Goal: Find specific page/section: Find specific page/section

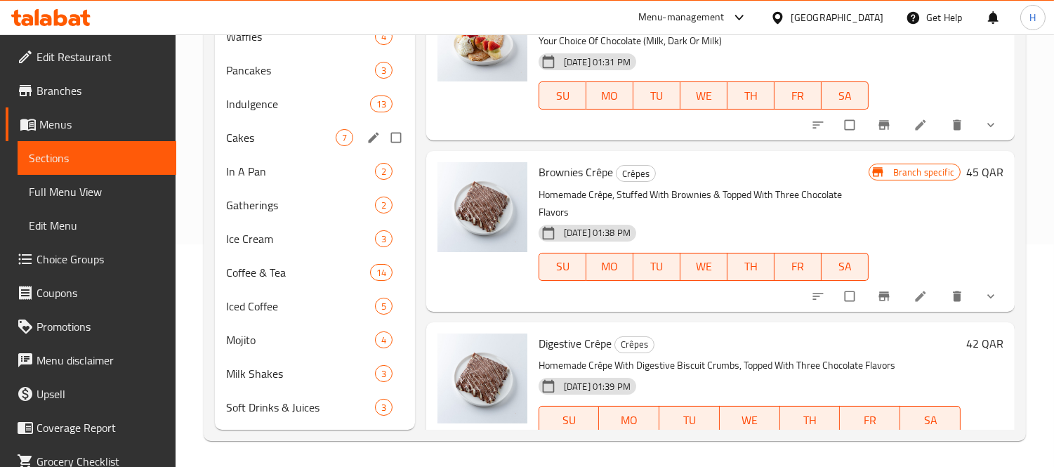
scroll to position [223, 0]
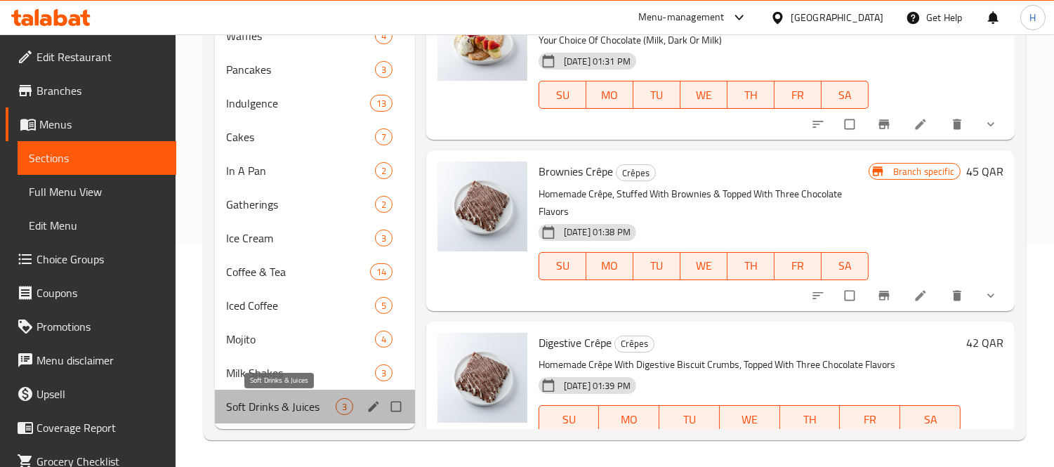
click at [309, 399] on span "Soft Drinks & Juices" at bounding box center [281, 406] width 110 height 17
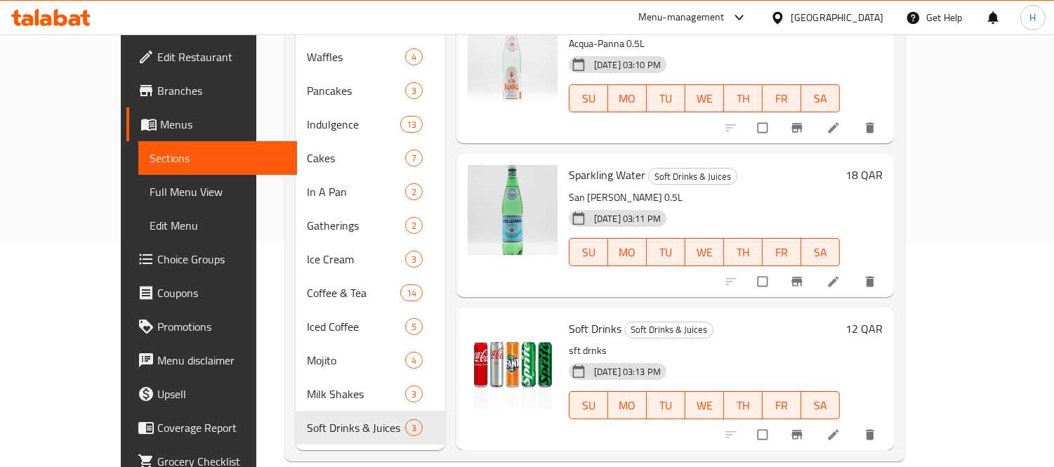
click at [569, 318] on span "Soft Drinks" at bounding box center [595, 328] width 53 height 21
click at [625, 322] on span "Soft Drinks & Juices" at bounding box center [669, 330] width 88 height 16
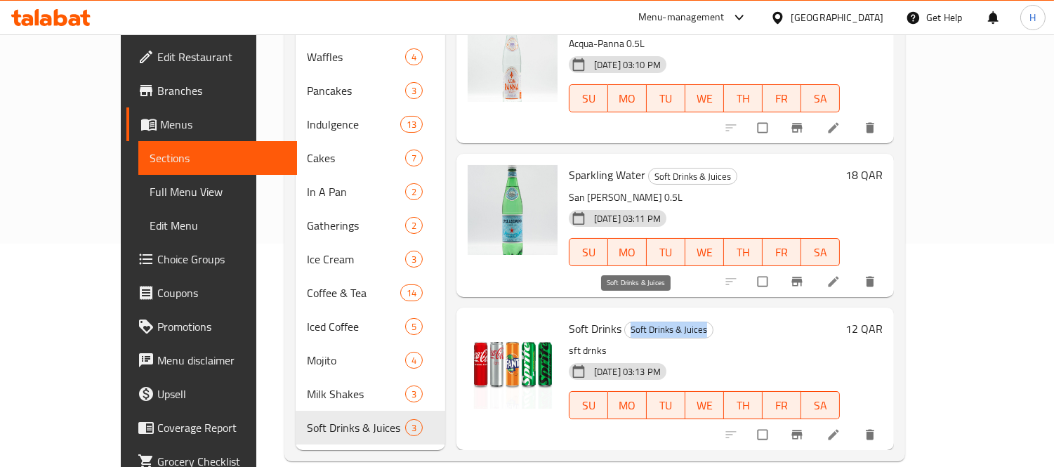
click at [625, 322] on span "Soft Drinks & Juices" at bounding box center [669, 330] width 88 height 16
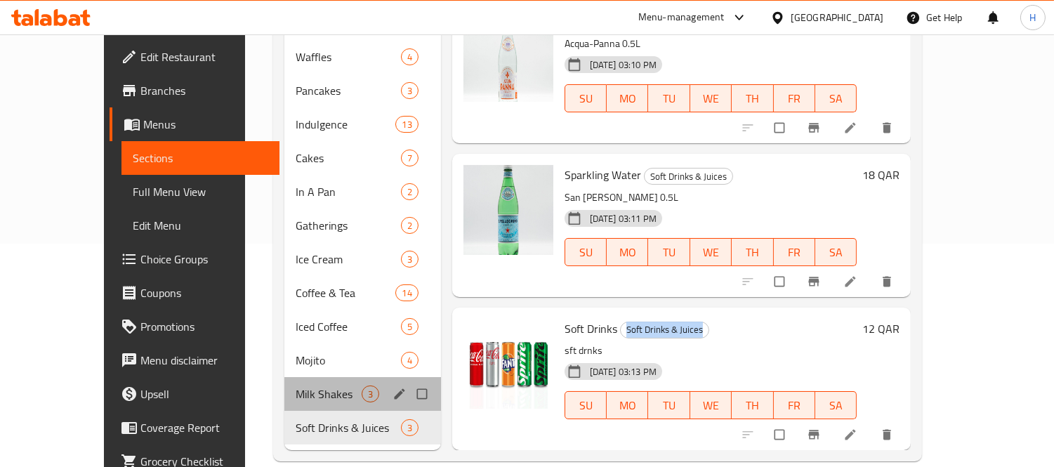
click at [284, 377] on div "Milk Shakes 3" at bounding box center [362, 394] width 157 height 34
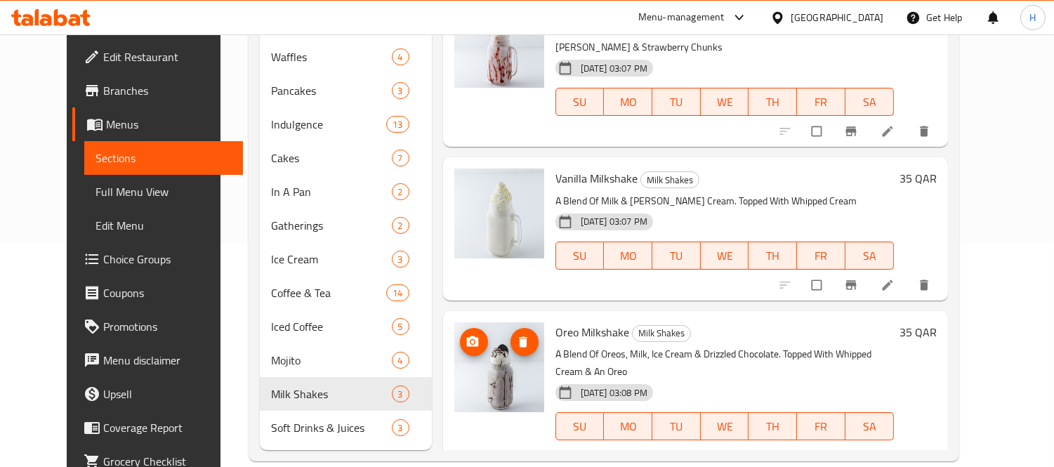
scroll to position [18, 0]
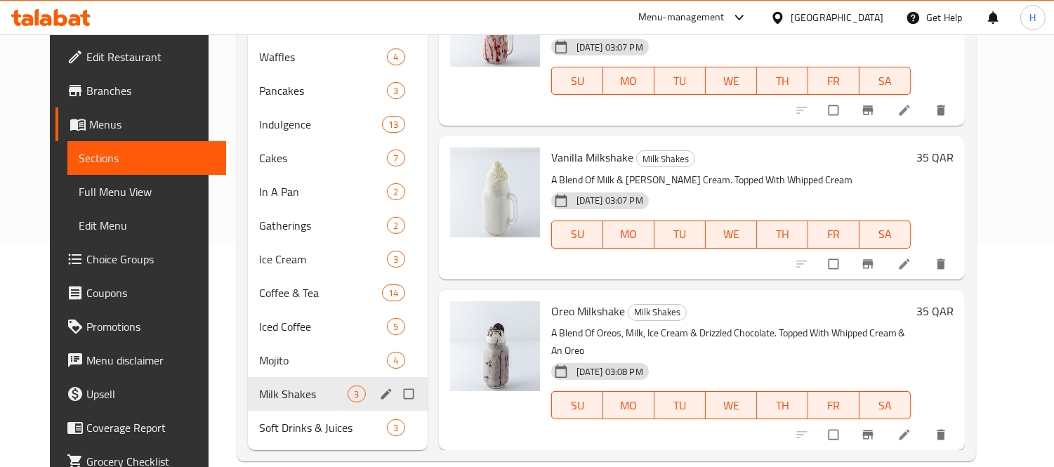
click at [259, 386] on span "Milk Shakes" at bounding box center [303, 394] width 88 height 17
click at [263, 352] on span "Mojito" at bounding box center [303, 360] width 88 height 17
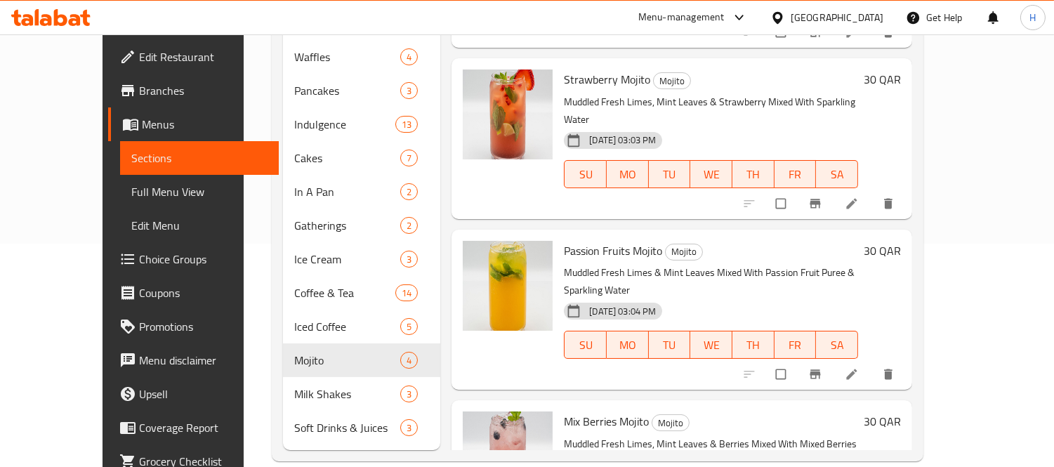
scroll to position [153, 0]
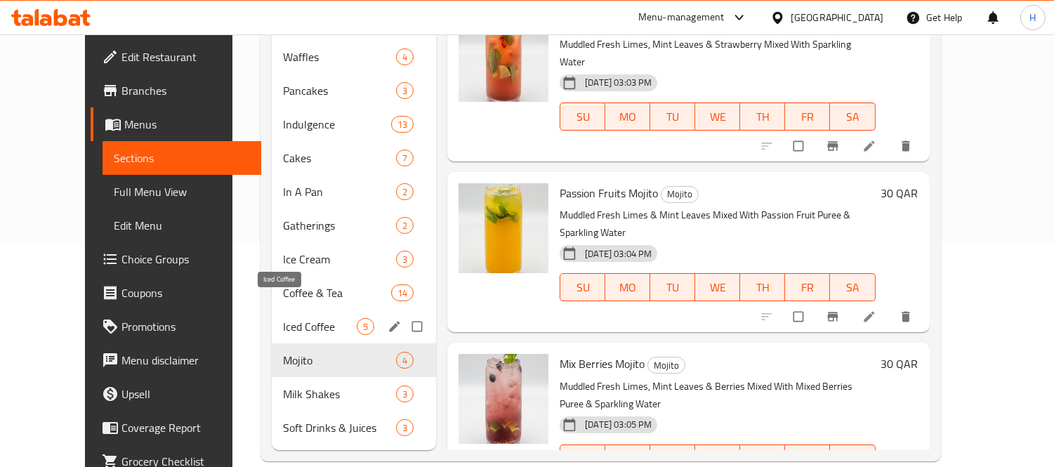
click at [283, 318] on span "Iced Coffee" at bounding box center [320, 326] width 74 height 17
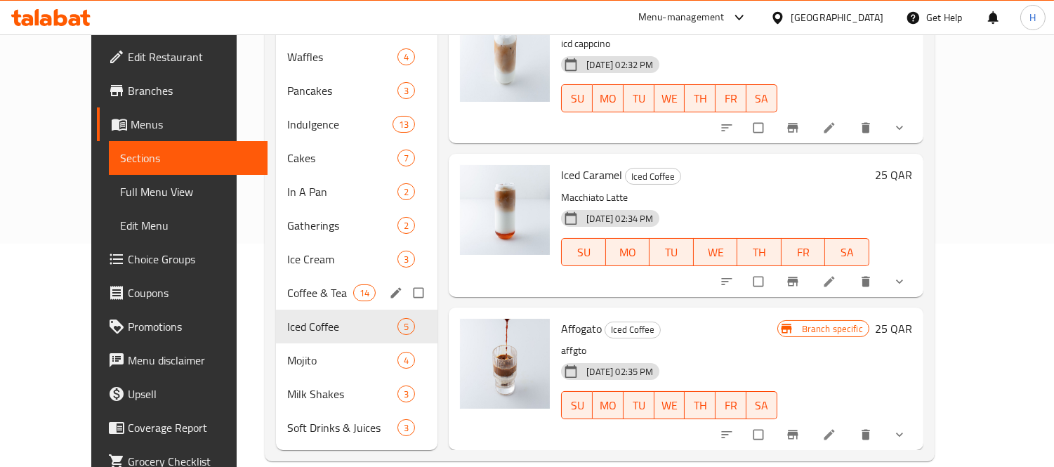
click at [276, 276] on div "Coffee & Tea 14" at bounding box center [357, 293] width 162 height 34
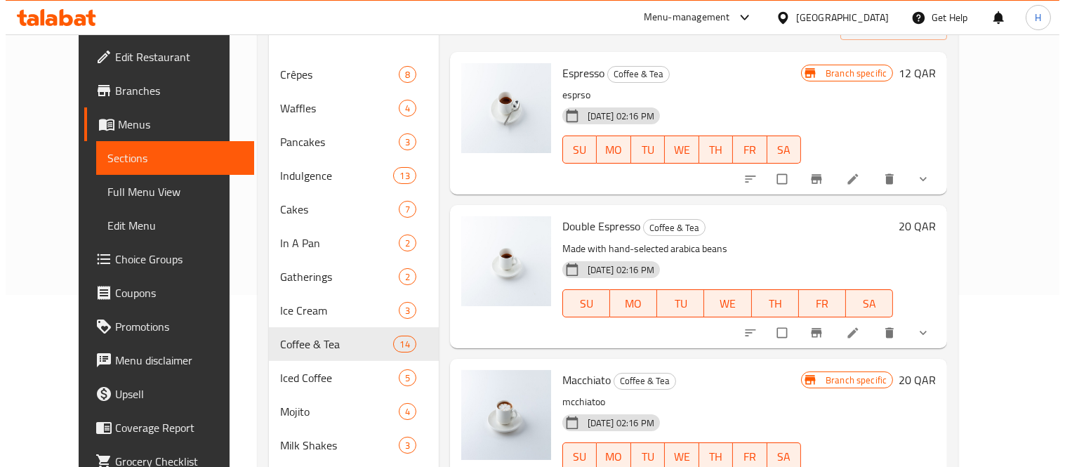
scroll to position [145, 0]
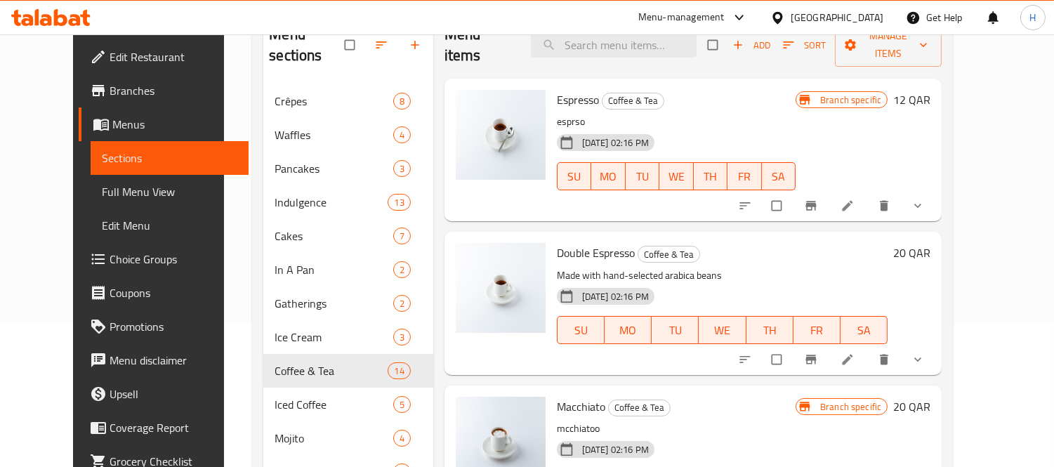
click at [658, 267] on p "Made with hand-selected arabica beans" at bounding box center [722, 276] width 331 height 18
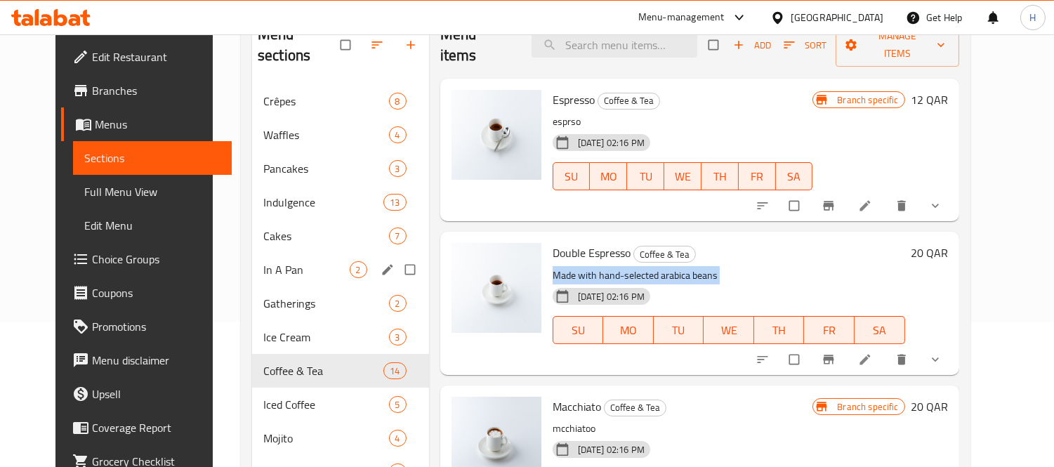
click at [263, 261] on span "In A Pan" at bounding box center [306, 269] width 86 height 17
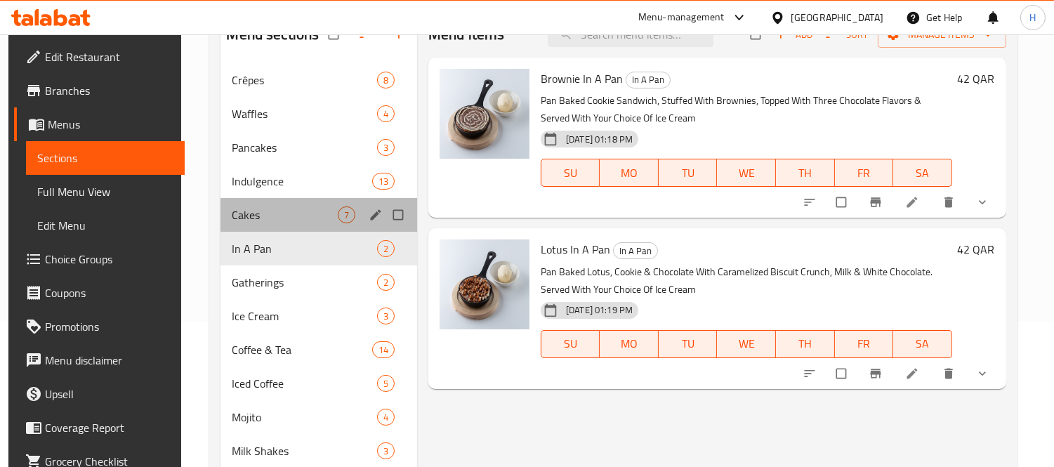
click at [235, 199] on div "Cakes 7" at bounding box center [319, 215] width 197 height 34
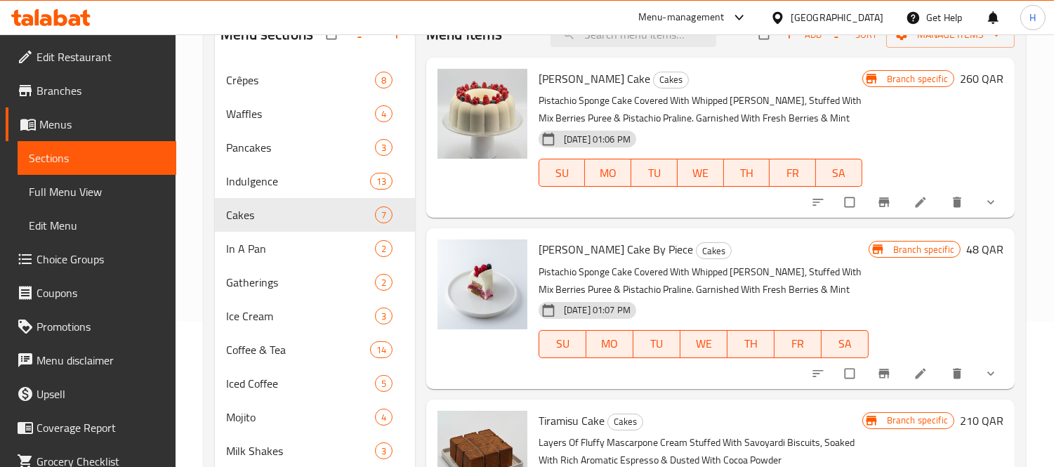
click at [879, 205] on icon "Branch-specific-item" at bounding box center [884, 202] width 11 height 9
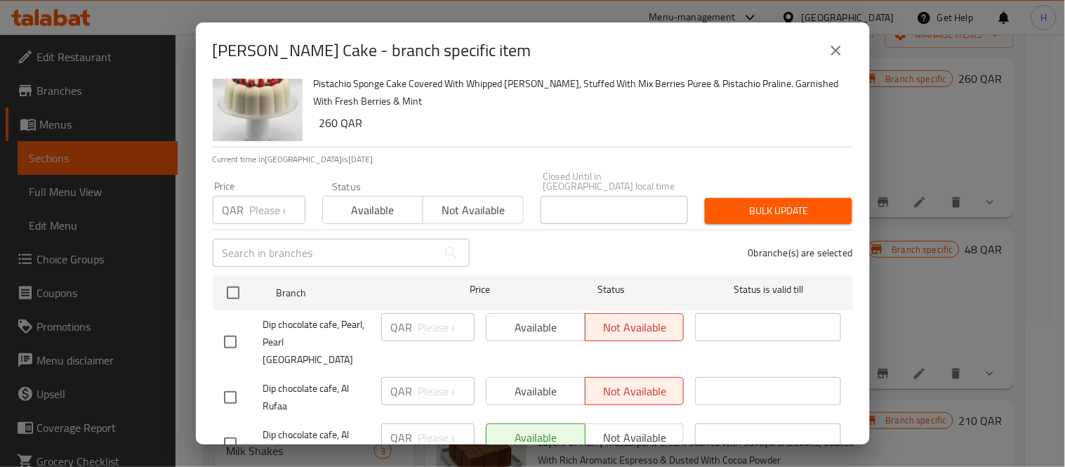
scroll to position [65, 0]
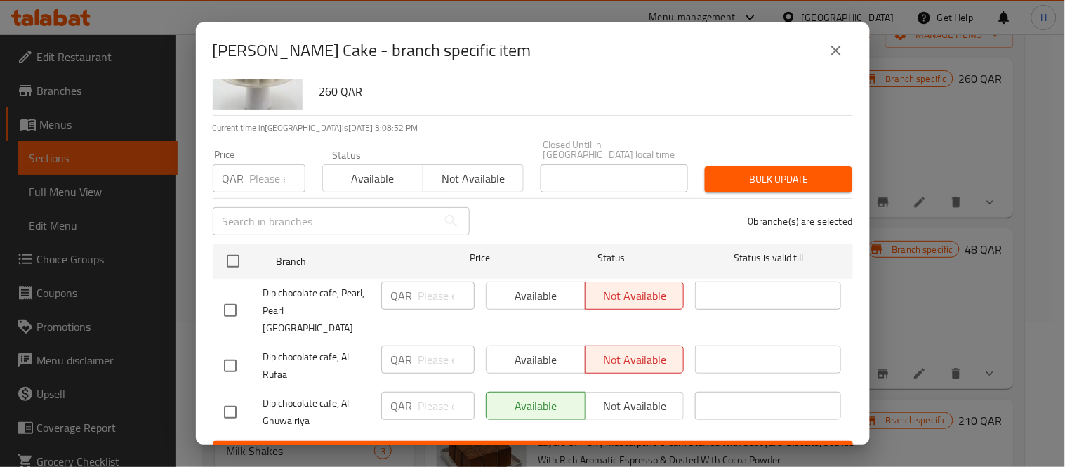
click at [825, 53] on button "close" at bounding box center [837, 51] width 34 height 34
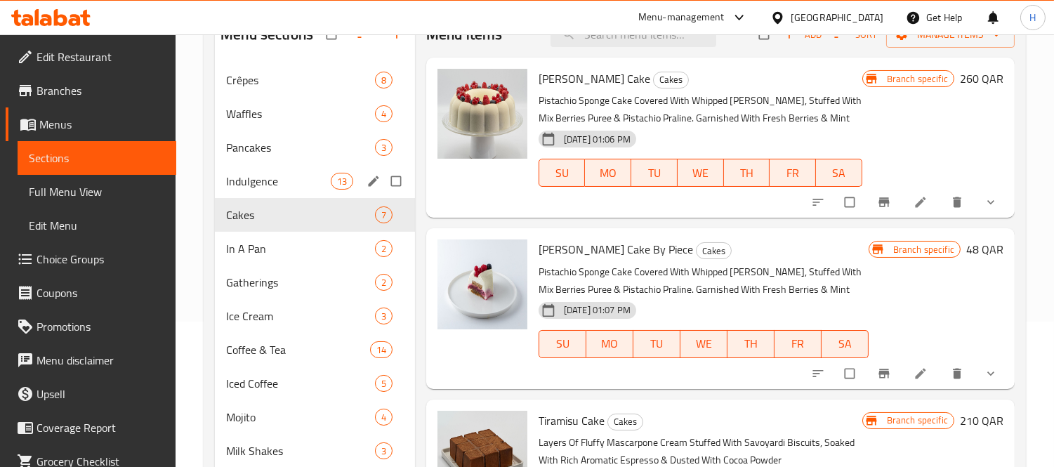
click at [235, 178] on span "Indulgence" at bounding box center [278, 181] width 104 height 17
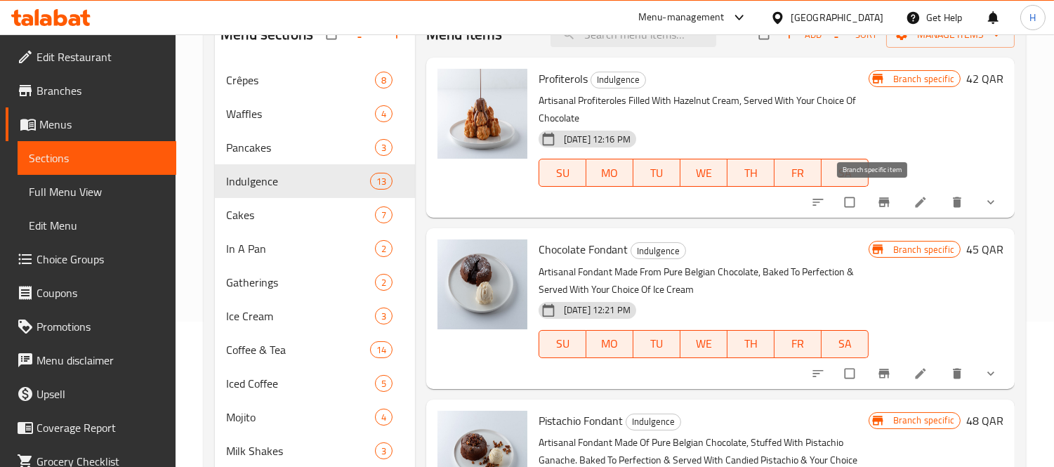
click at [869, 197] on button "Branch-specific-item" at bounding box center [886, 202] width 34 height 31
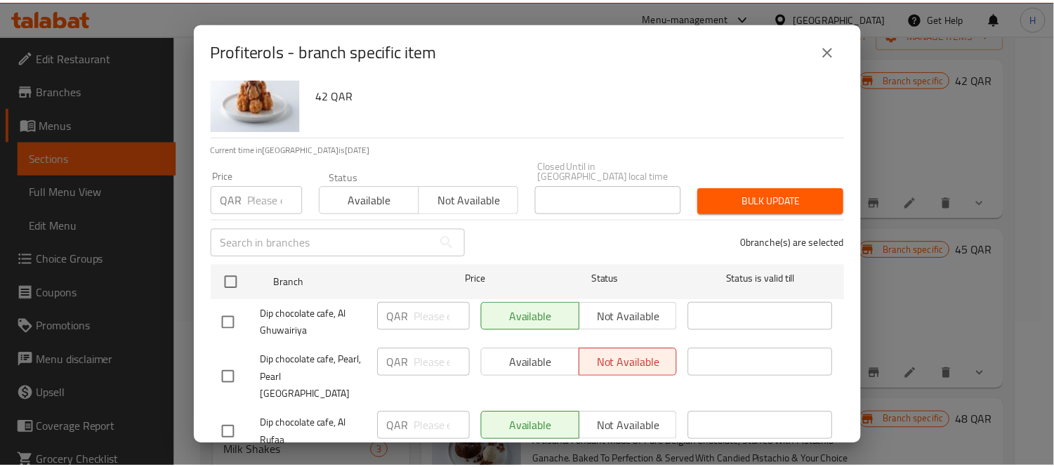
scroll to position [65, 0]
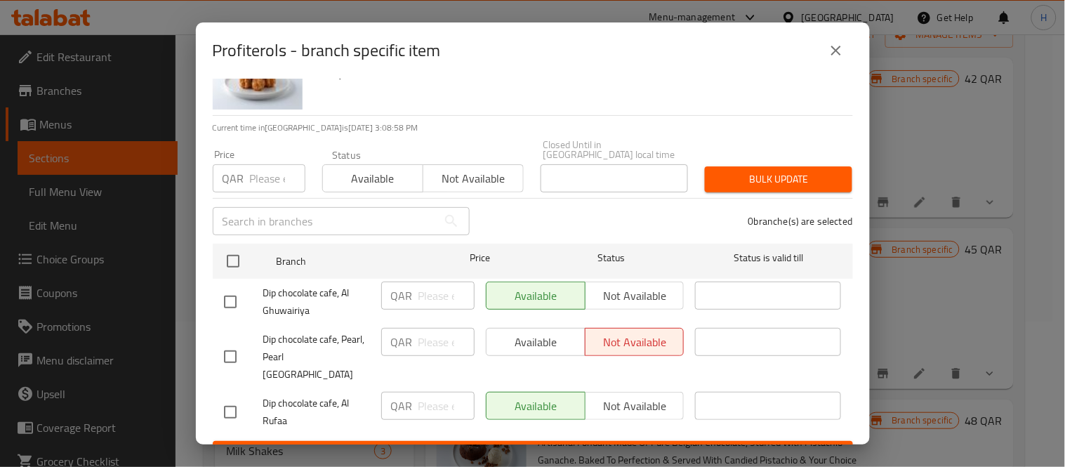
click at [836, 65] on button "close" at bounding box center [837, 51] width 34 height 34
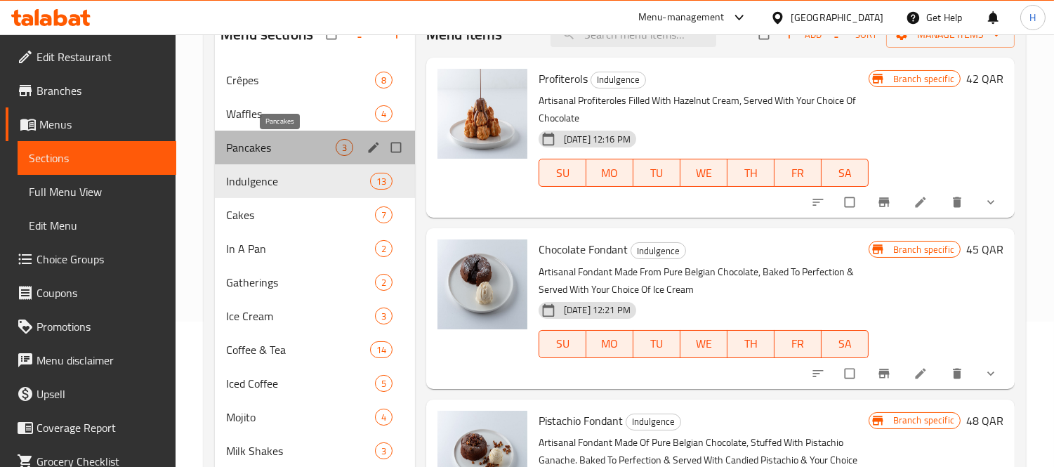
click at [244, 143] on span "Pancakes" at bounding box center [281, 147] width 110 height 17
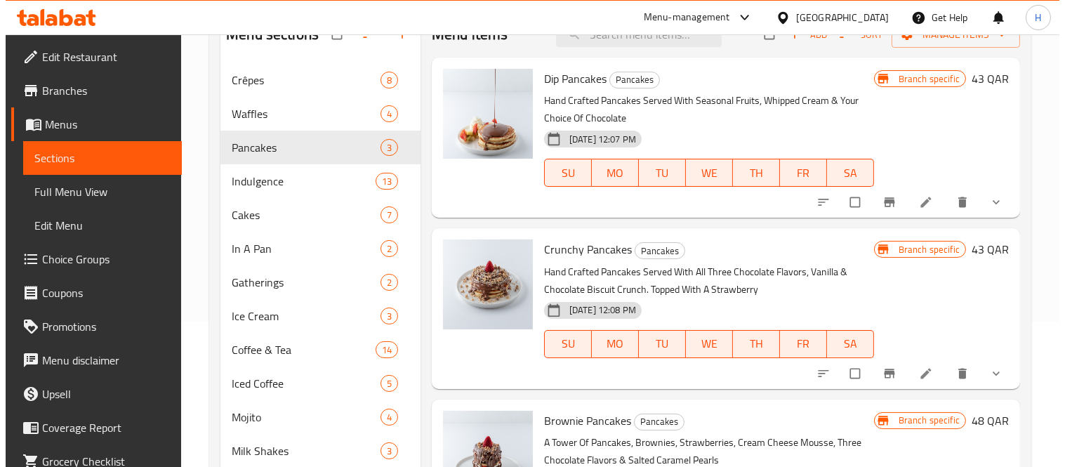
scroll to position [67, 0]
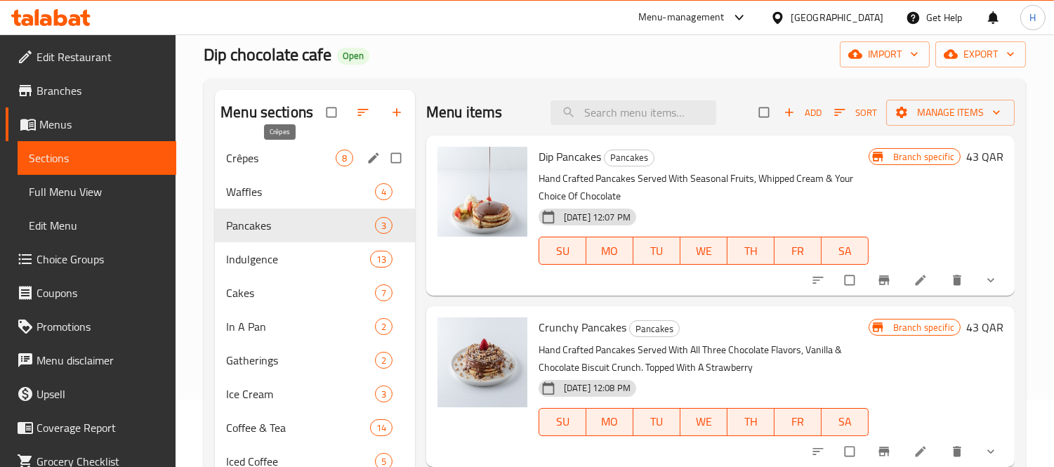
click at [306, 150] on span "Crêpes" at bounding box center [281, 158] width 110 height 17
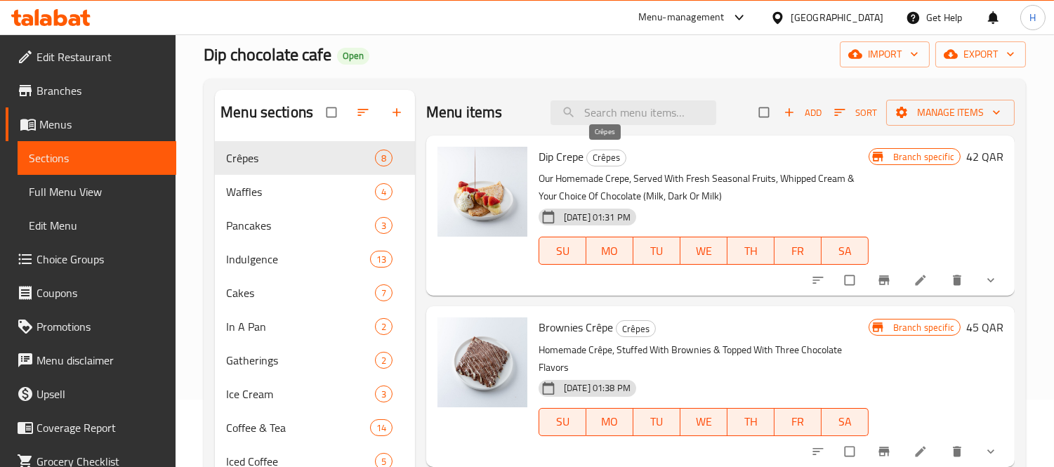
click at [617, 163] on span "Crêpes" at bounding box center [606, 158] width 39 height 16
click at [877, 282] on icon "Branch-specific-item" at bounding box center [884, 280] width 14 height 14
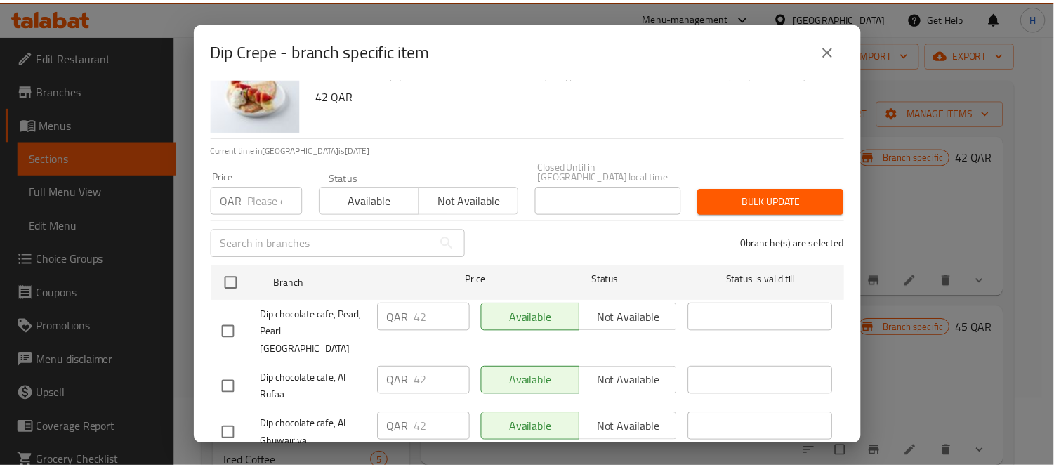
scroll to position [65, 0]
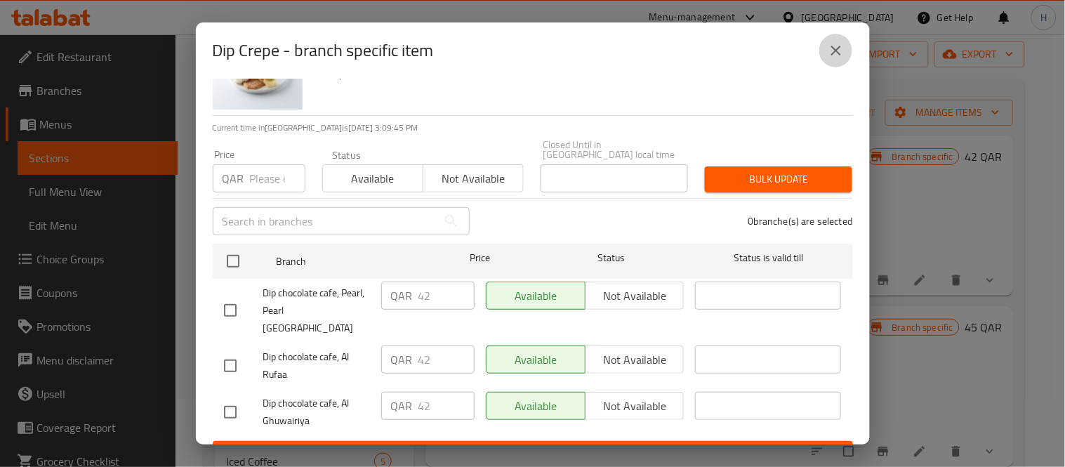
click at [837, 60] on button "close" at bounding box center [837, 51] width 34 height 34
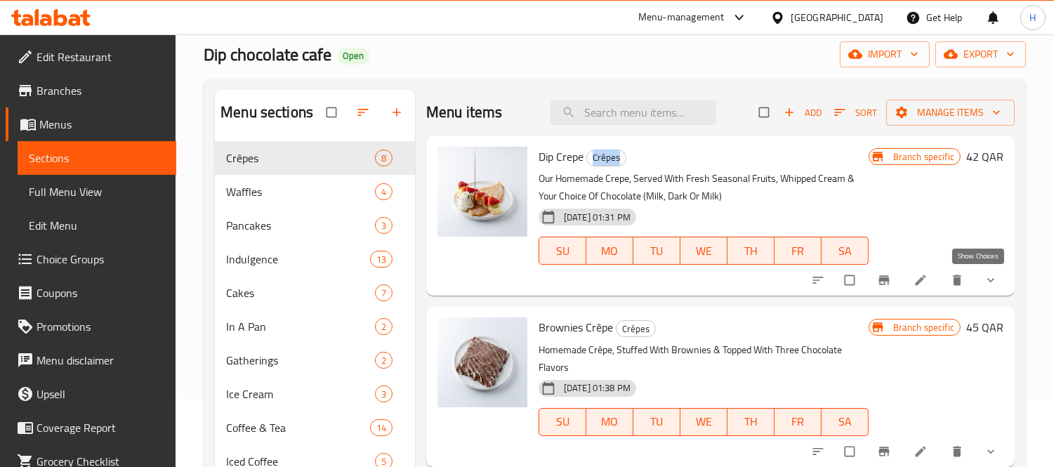
click at [984, 276] on icon "show more" at bounding box center [991, 280] width 14 height 14
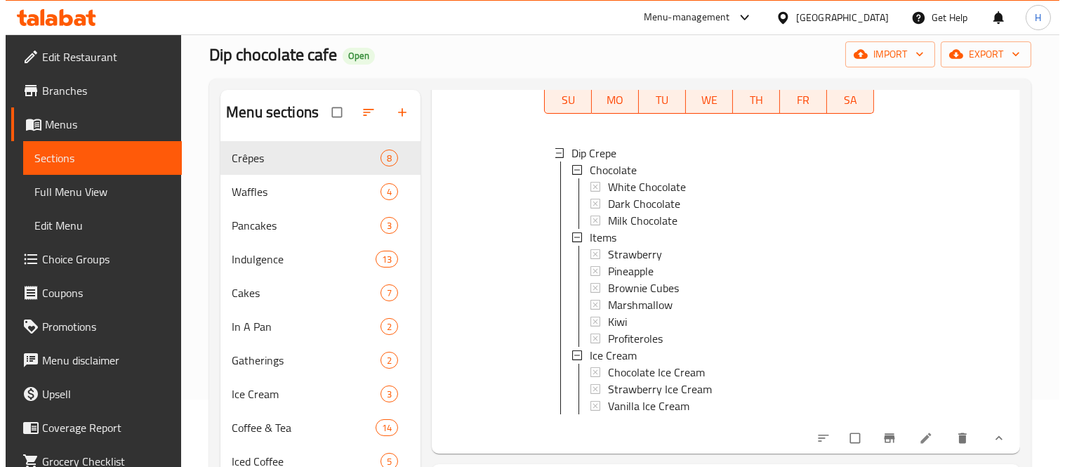
scroll to position [312, 0]
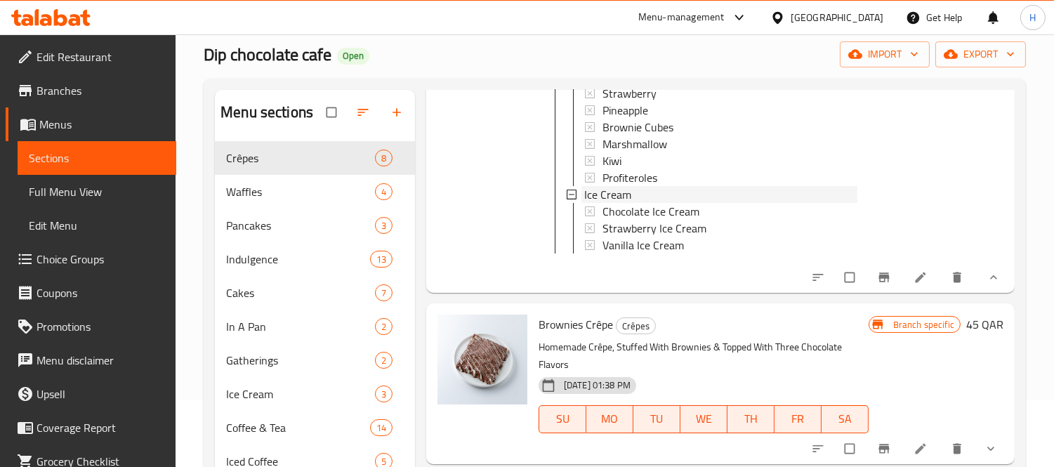
click at [619, 190] on span "Ice Cream" at bounding box center [607, 194] width 47 height 17
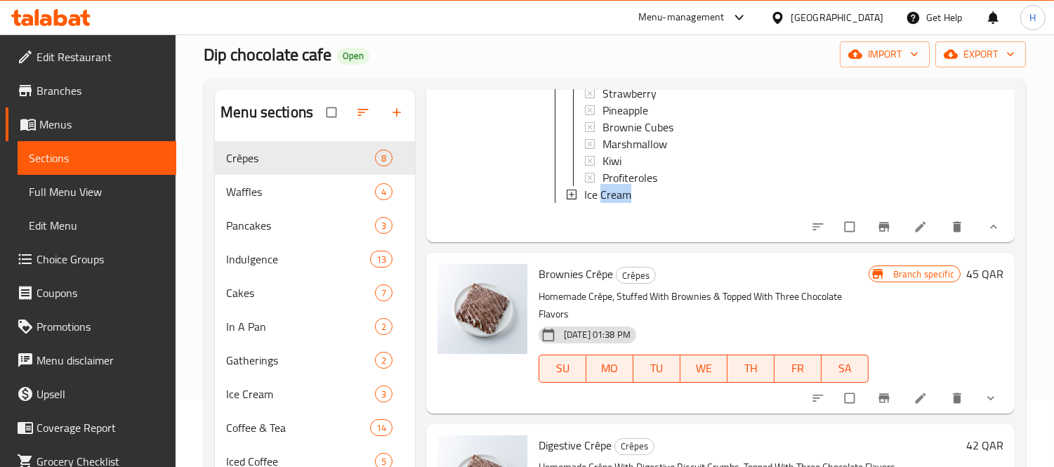
click at [619, 190] on span "Ice Cream" at bounding box center [607, 194] width 47 height 17
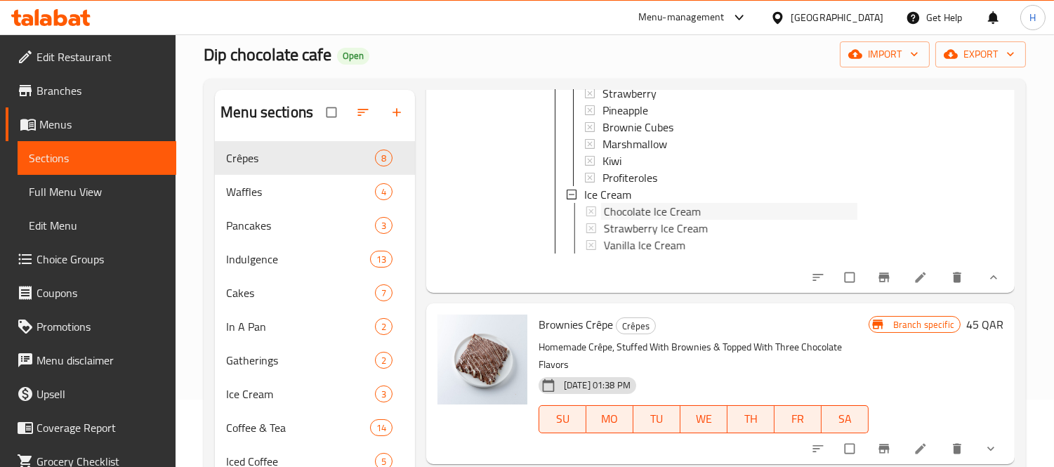
click at [623, 206] on span "Chocolate Ice Cream" at bounding box center [652, 211] width 97 height 17
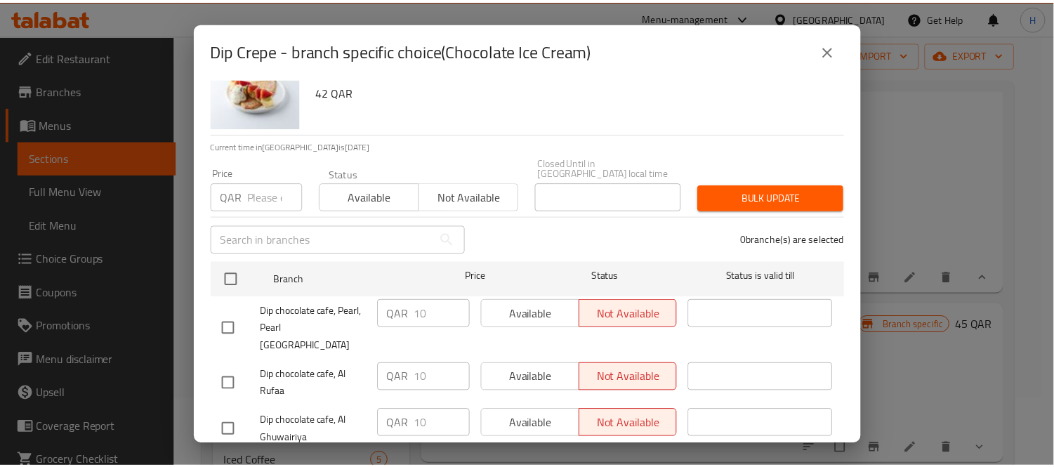
scroll to position [65, 0]
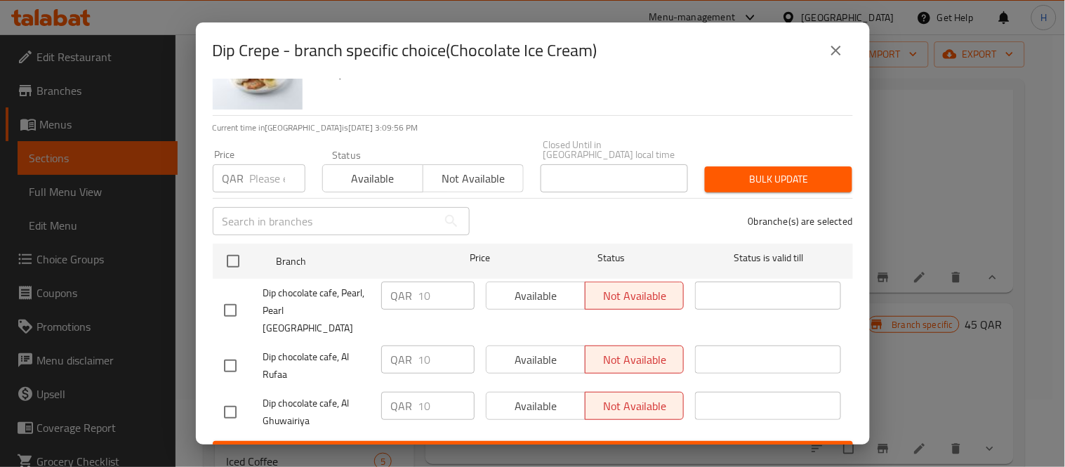
click at [815, 44] on div "Dip Crepe - branch specific choice(Chocolate Ice Cream)" at bounding box center [533, 51] width 641 height 34
click at [836, 53] on icon "close" at bounding box center [836, 50] width 17 height 17
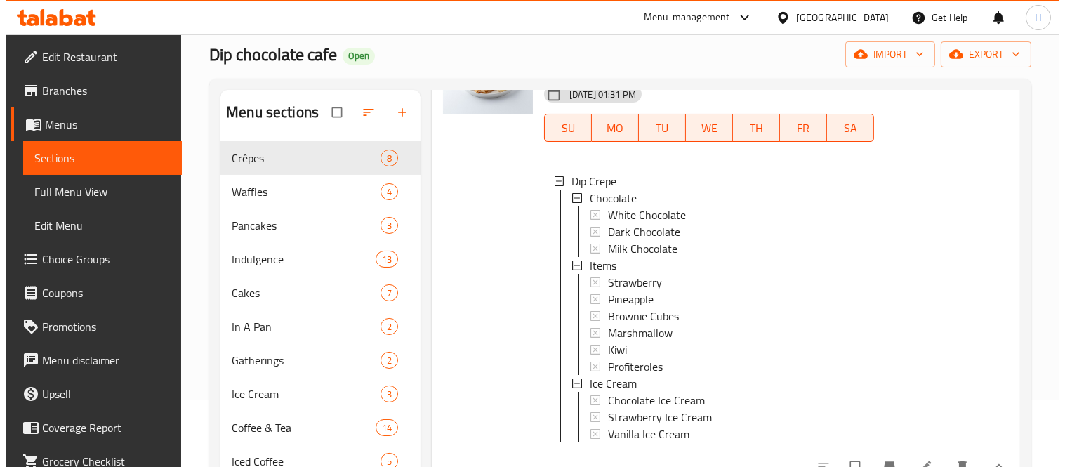
scroll to position [78, 0]
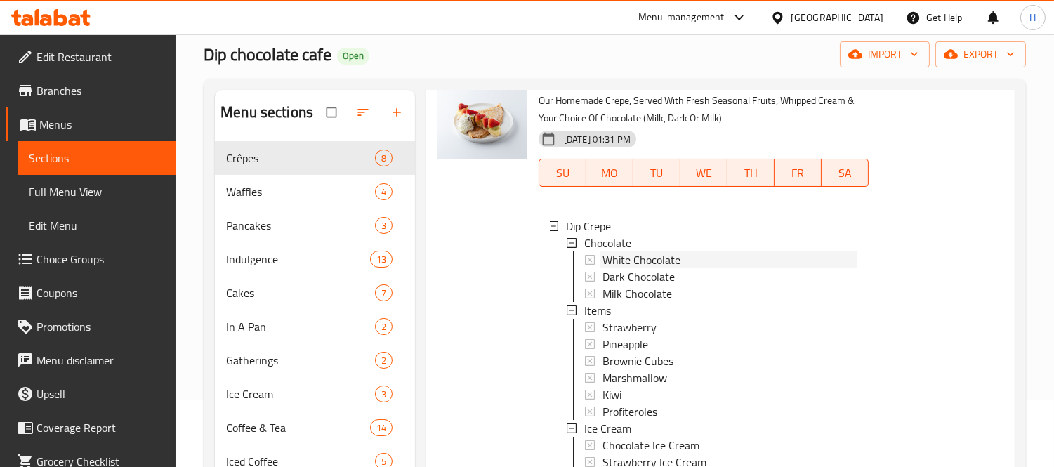
click at [652, 251] on span "White Chocolate" at bounding box center [642, 259] width 78 height 17
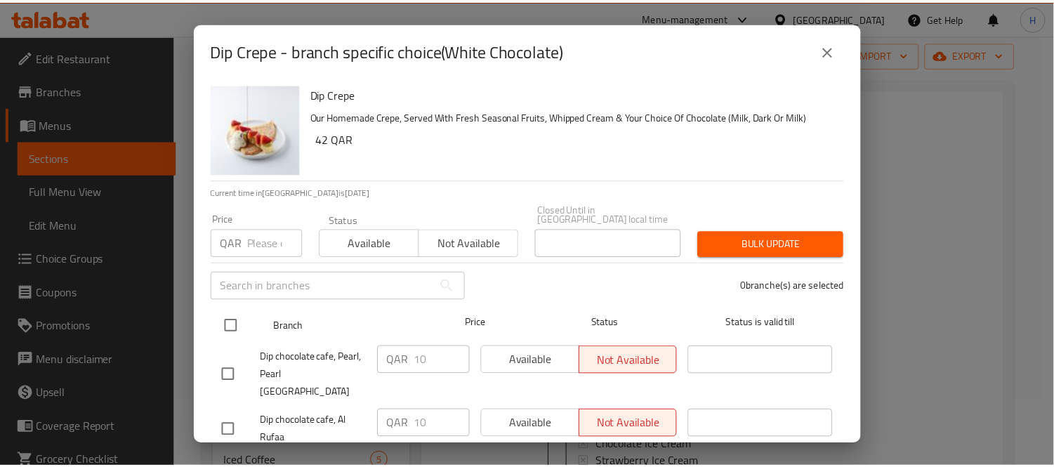
scroll to position [65, 0]
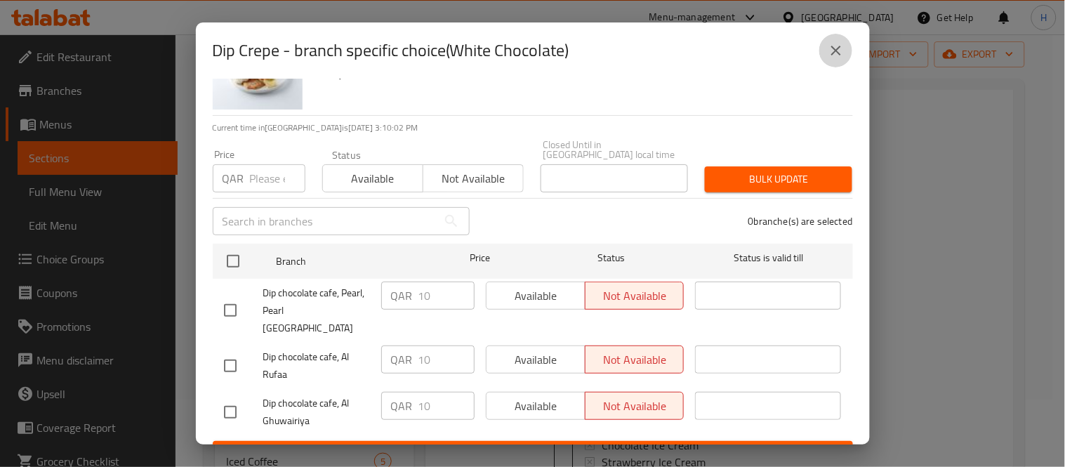
click at [845, 48] on button "close" at bounding box center [837, 51] width 34 height 34
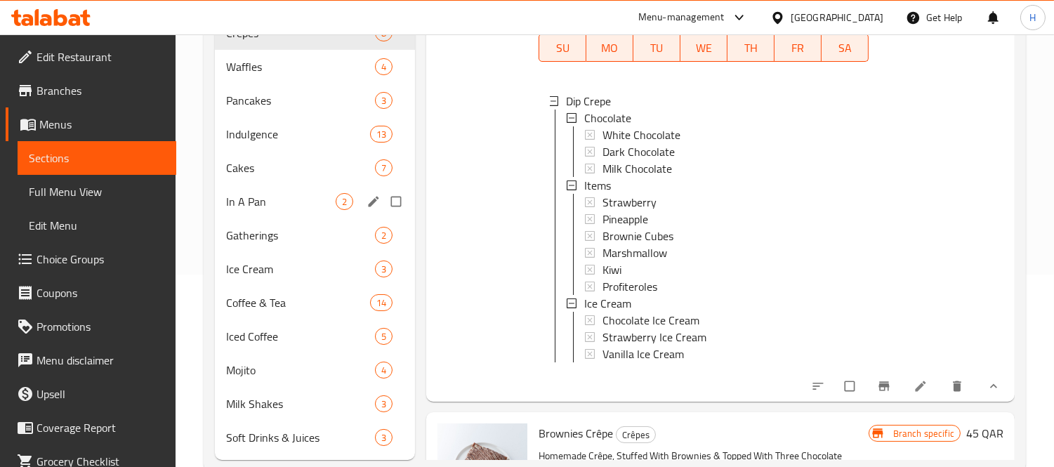
scroll to position [223, 0]
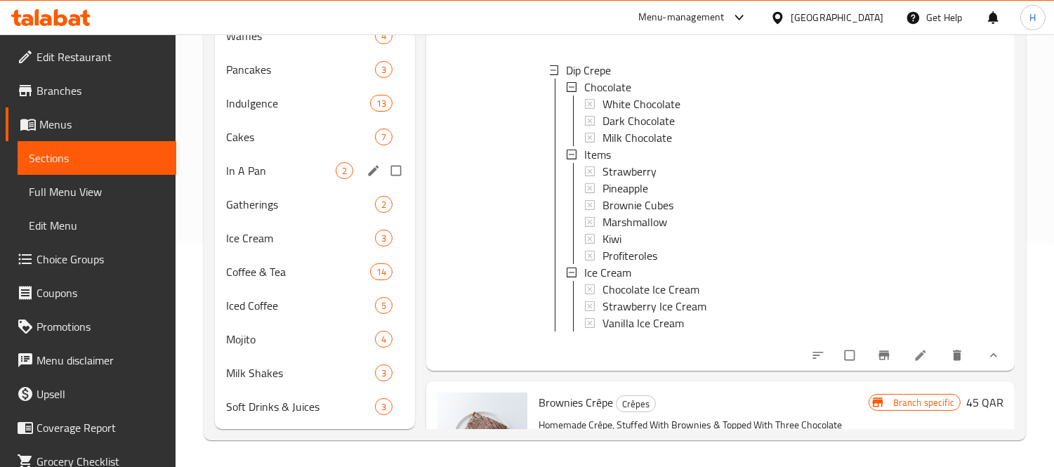
click at [270, 180] on div "In A Pan 2" at bounding box center [315, 171] width 200 height 34
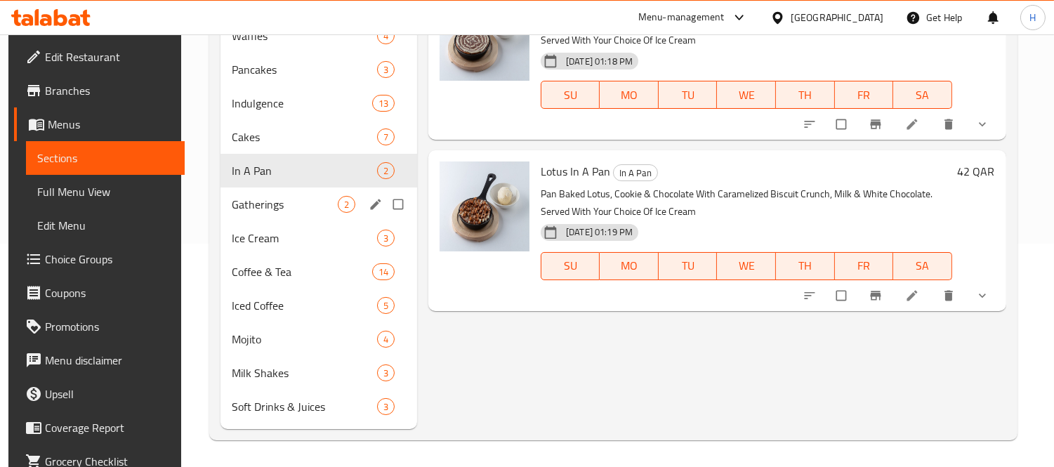
click at [282, 191] on div "Gatherings 2" at bounding box center [319, 205] width 197 height 34
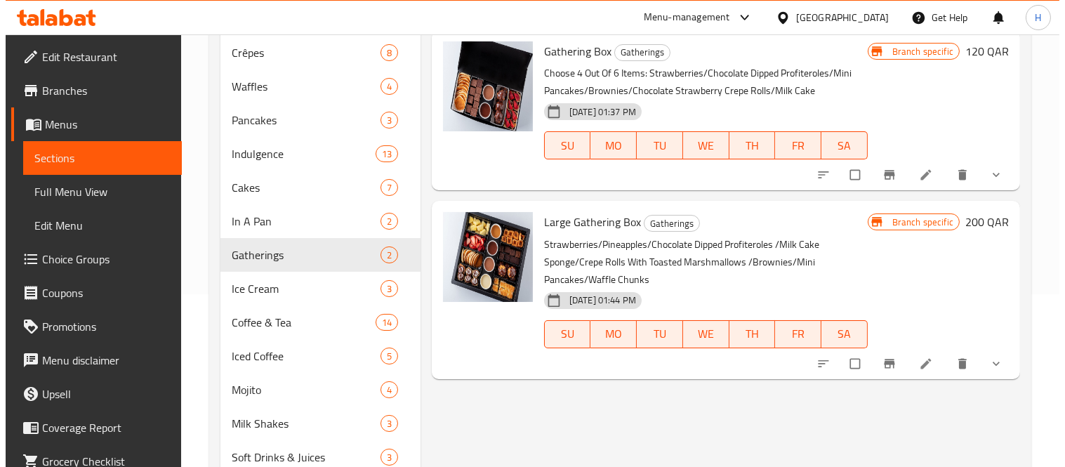
scroll to position [145, 0]
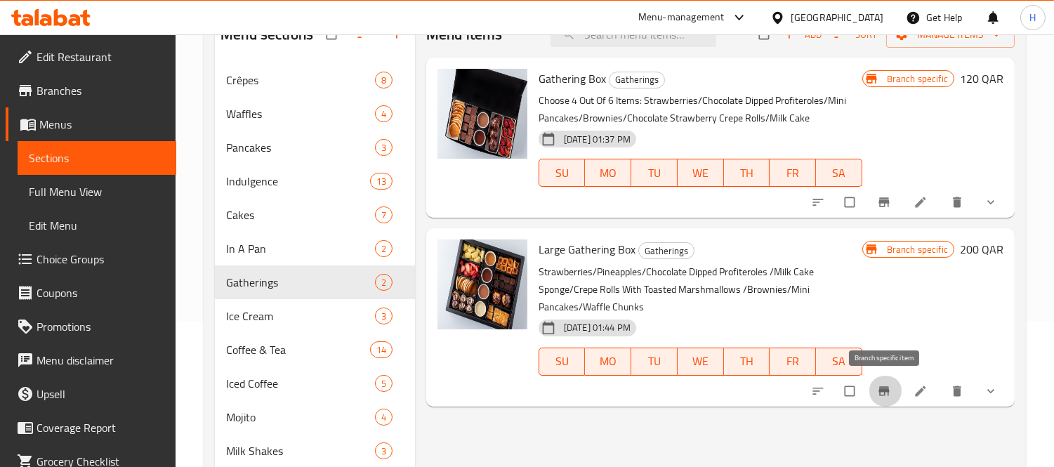
click at [872, 385] on button "Branch-specific-item" at bounding box center [886, 391] width 34 height 31
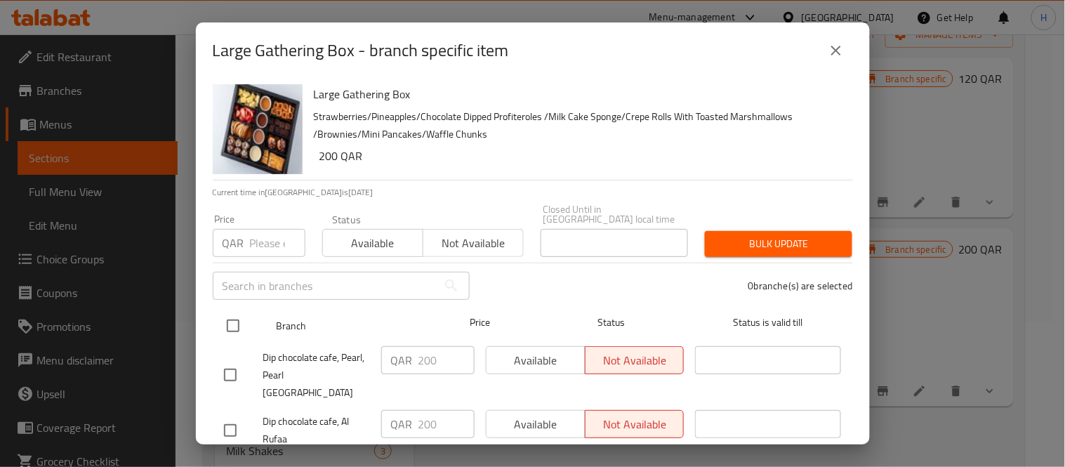
scroll to position [65, 0]
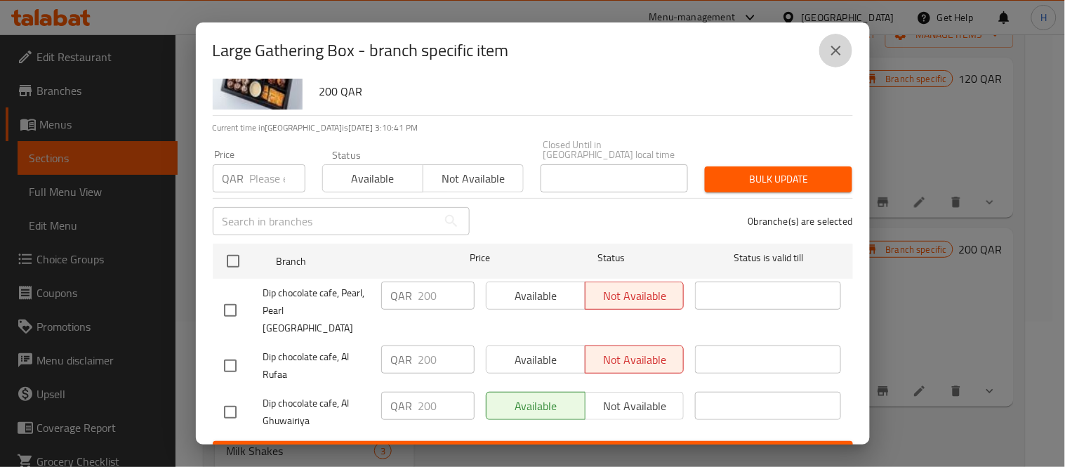
click at [832, 52] on icon "close" at bounding box center [836, 50] width 17 height 17
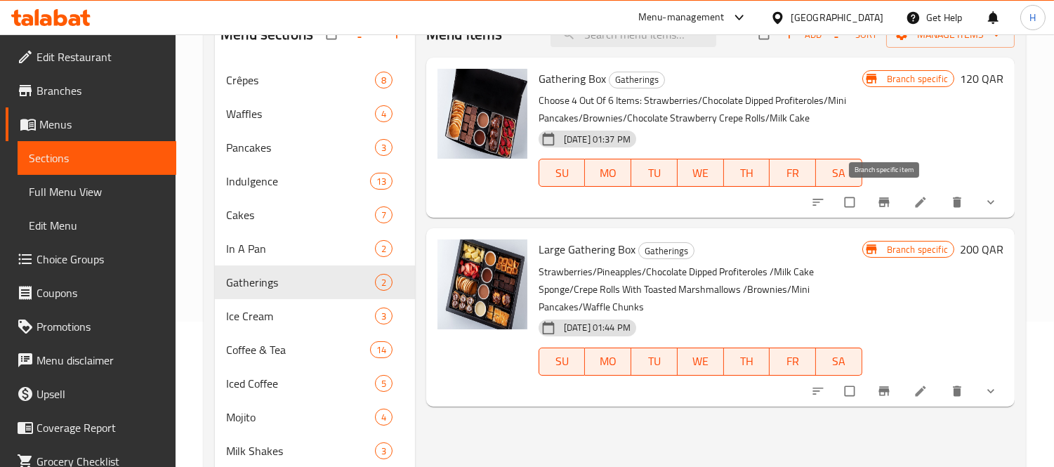
click at [881, 190] on button "Branch-specific-item" at bounding box center [886, 202] width 34 height 31
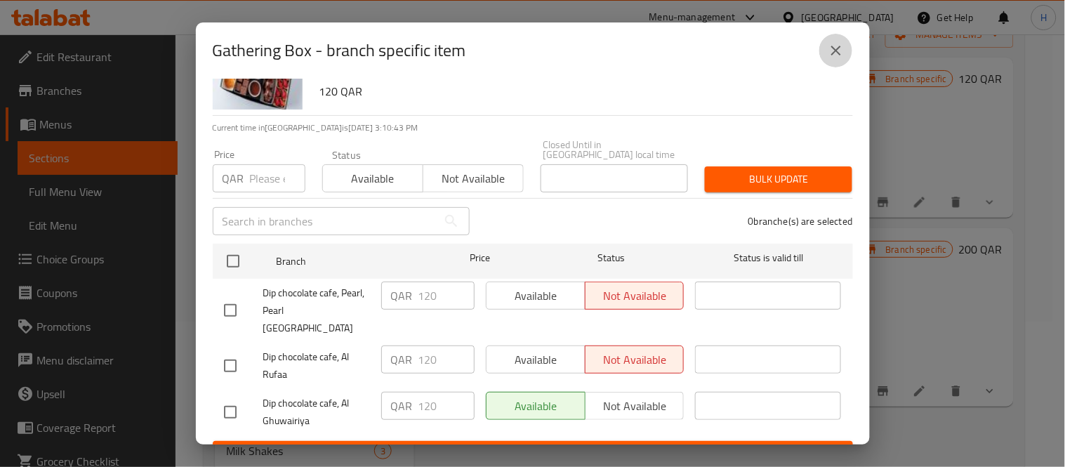
click at [846, 58] on button "close" at bounding box center [837, 51] width 34 height 34
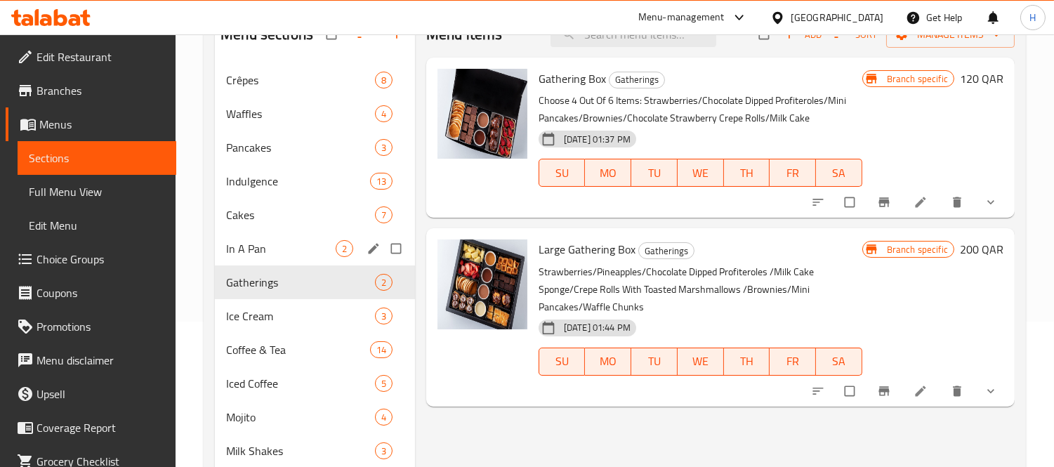
click at [244, 235] on div "In A Pan 2" at bounding box center [315, 249] width 200 height 34
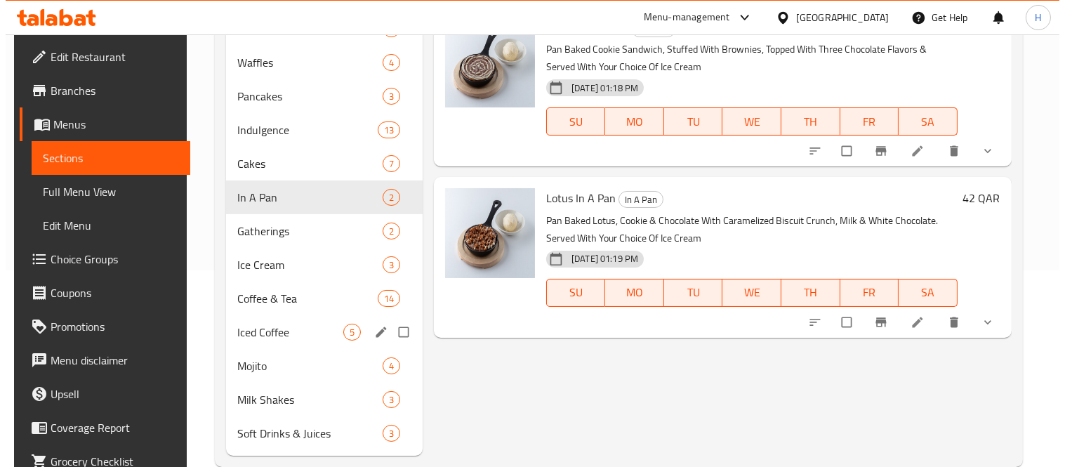
scroll to position [223, 0]
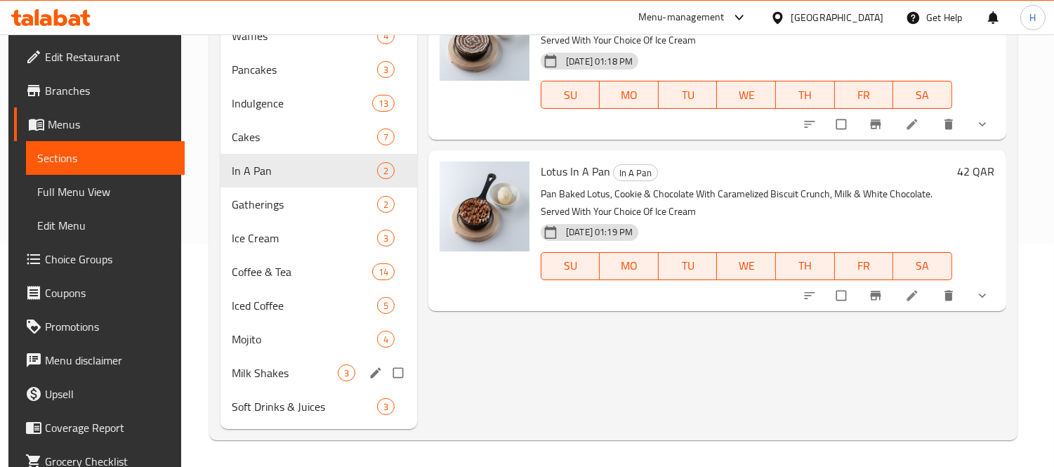
click at [223, 375] on div "Milk Shakes 3" at bounding box center [319, 373] width 197 height 34
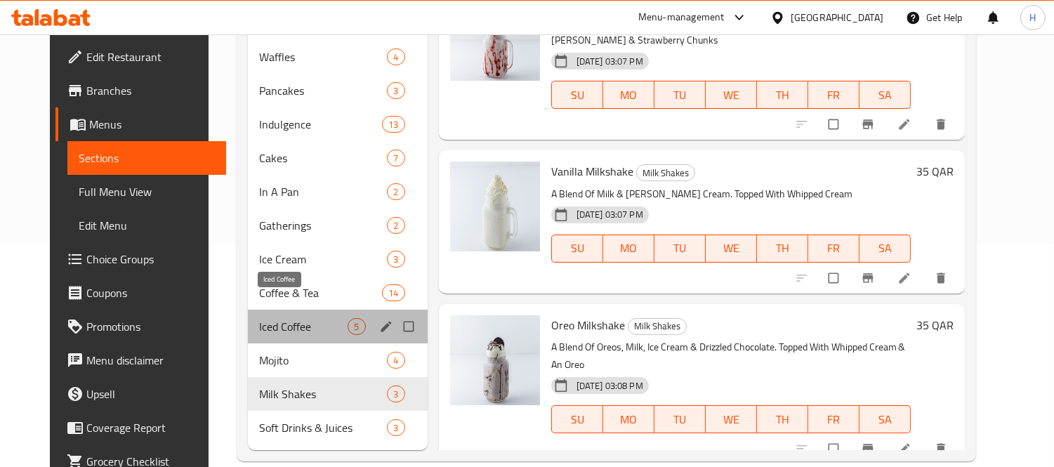
click at [287, 318] on span "Iced Coffee" at bounding box center [303, 326] width 88 height 17
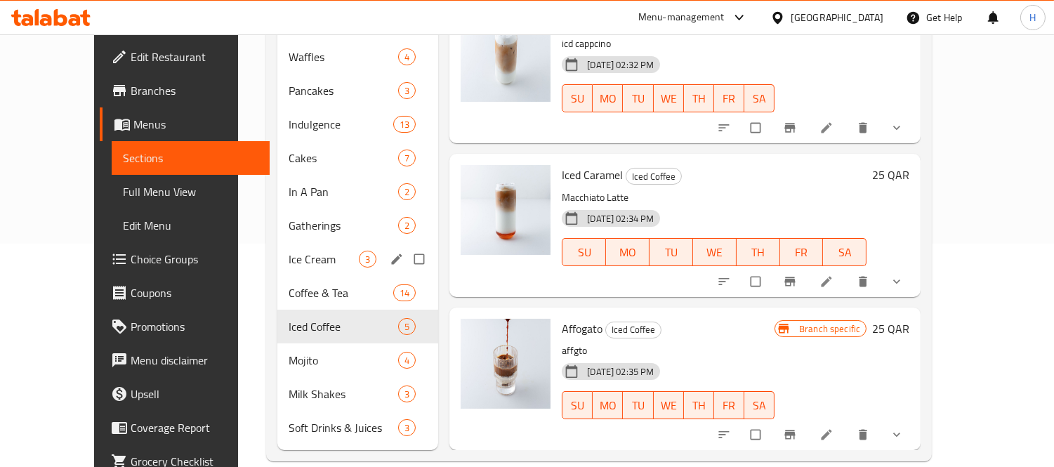
click at [277, 242] on div "Ice Cream 3" at bounding box center [357, 259] width 161 height 34
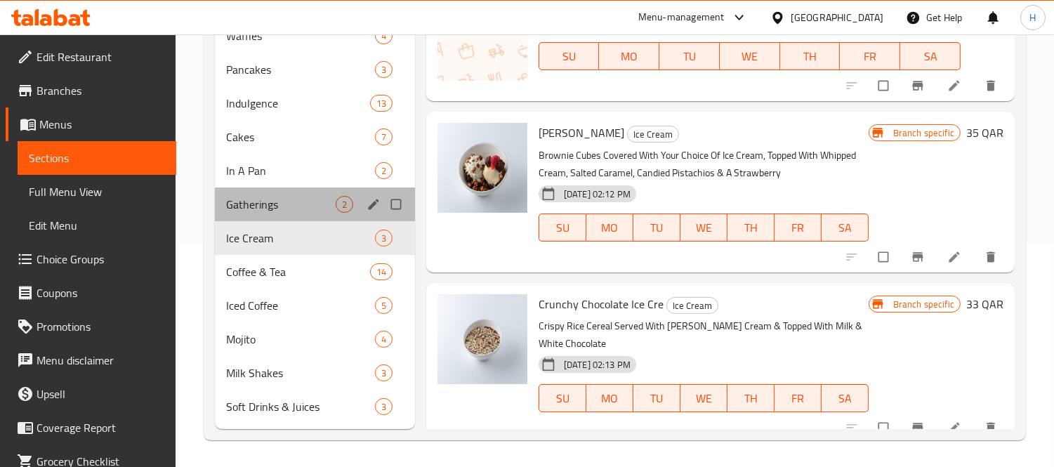
click at [264, 214] on div "Gatherings 2" at bounding box center [315, 205] width 200 height 34
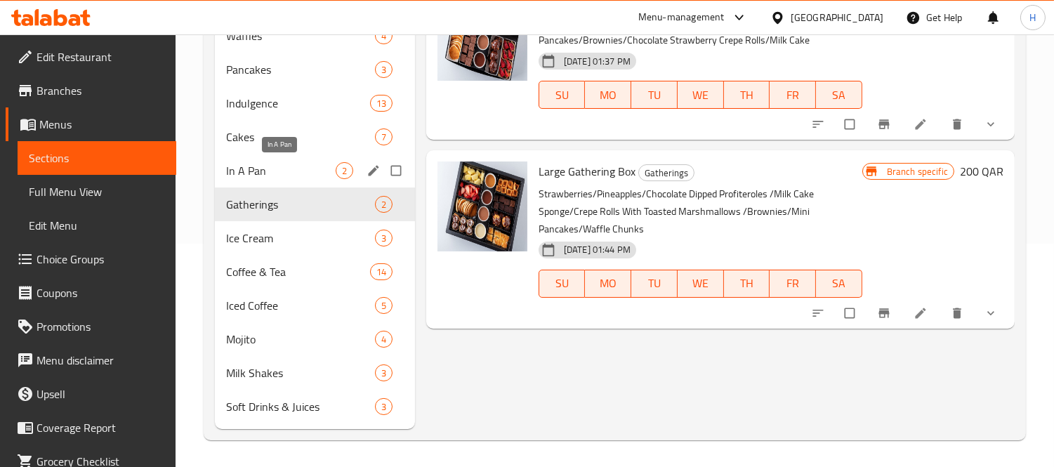
click at [267, 166] on span "In A Pan" at bounding box center [281, 170] width 110 height 17
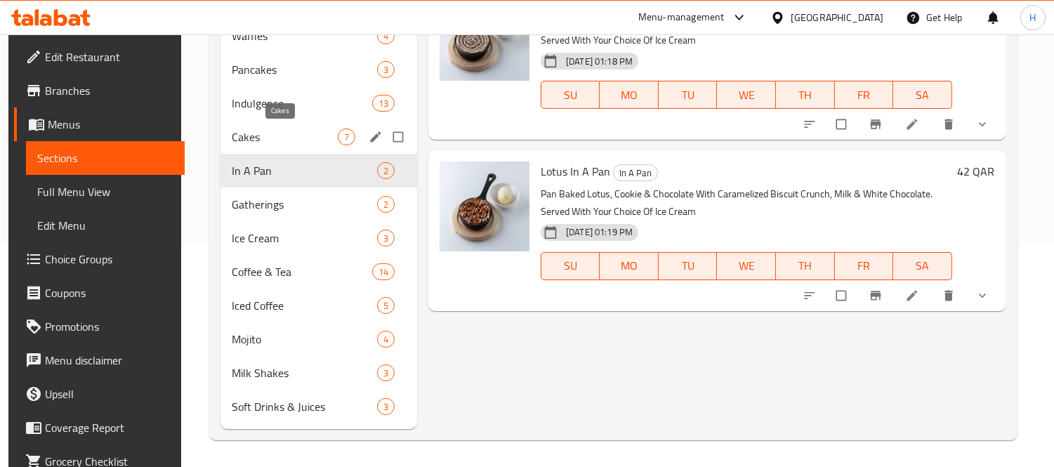
click at [268, 129] on span "Cakes" at bounding box center [284, 137] width 105 height 17
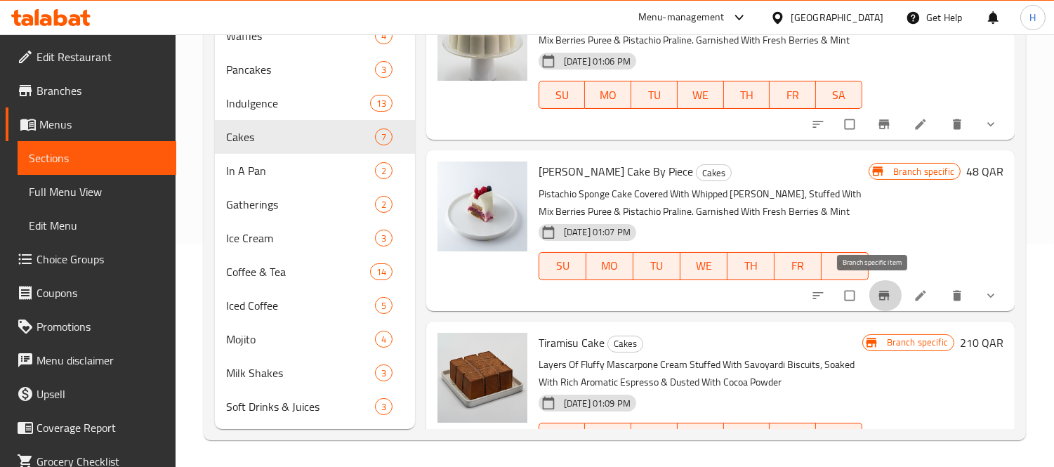
click at [869, 295] on button "Branch-specific-item" at bounding box center [886, 295] width 34 height 31
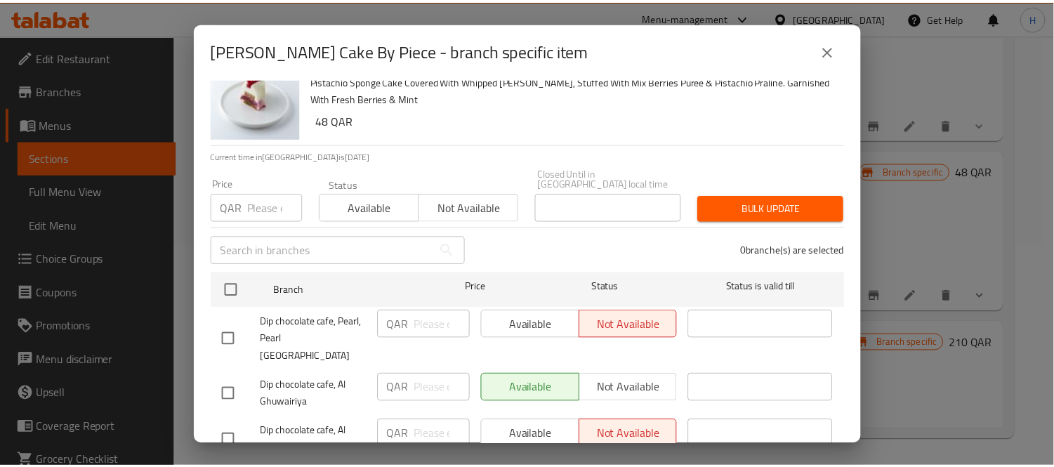
scroll to position [65, 0]
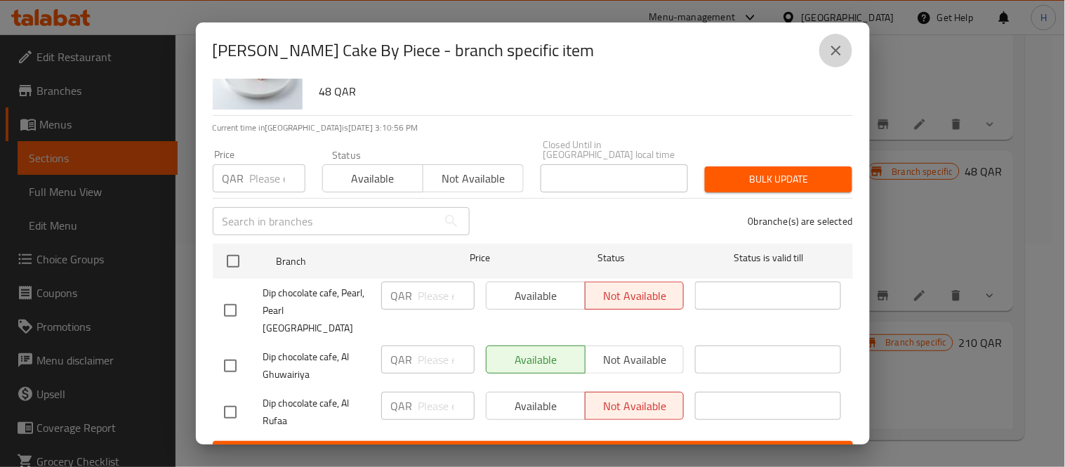
click at [834, 34] on button "close" at bounding box center [837, 51] width 34 height 34
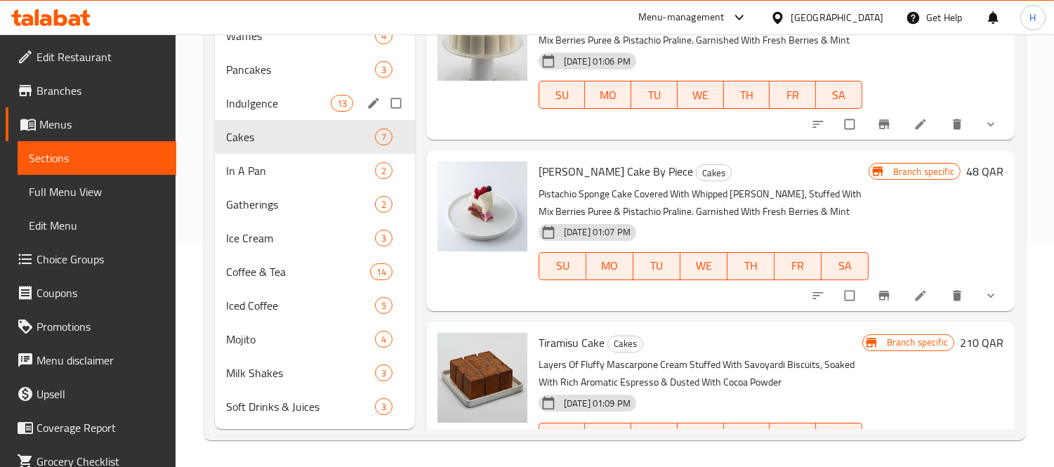
click at [308, 111] on div "Indulgence 13" at bounding box center [315, 103] width 200 height 34
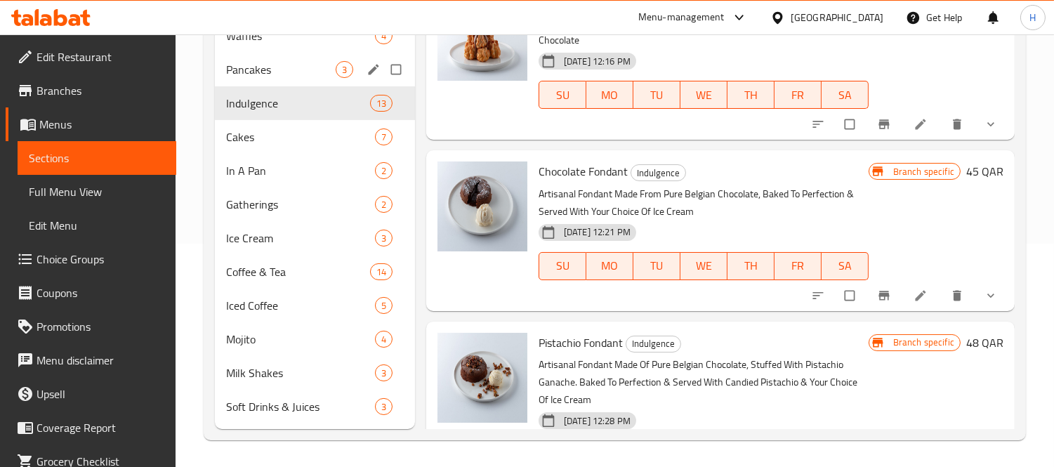
click at [303, 81] on div "Pancakes 3" at bounding box center [315, 70] width 200 height 34
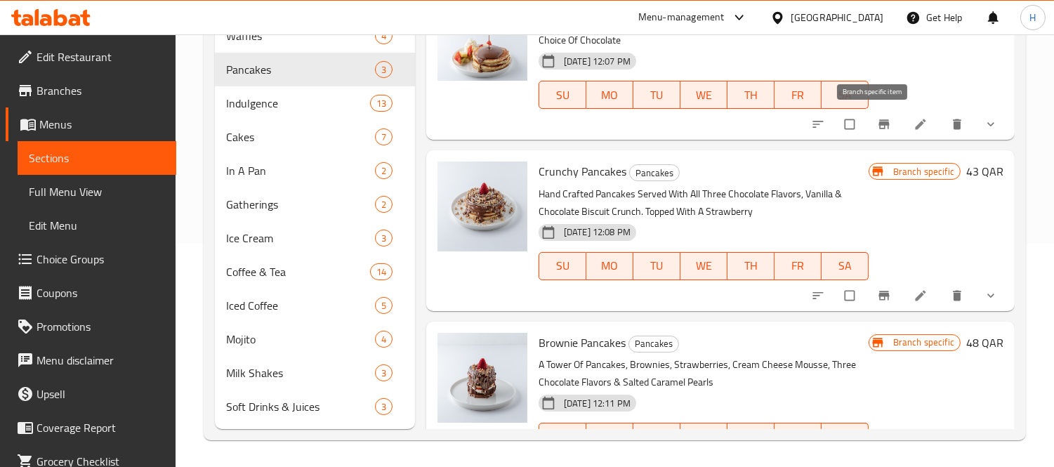
click at [869, 119] on button "Branch-specific-item" at bounding box center [886, 124] width 34 height 31
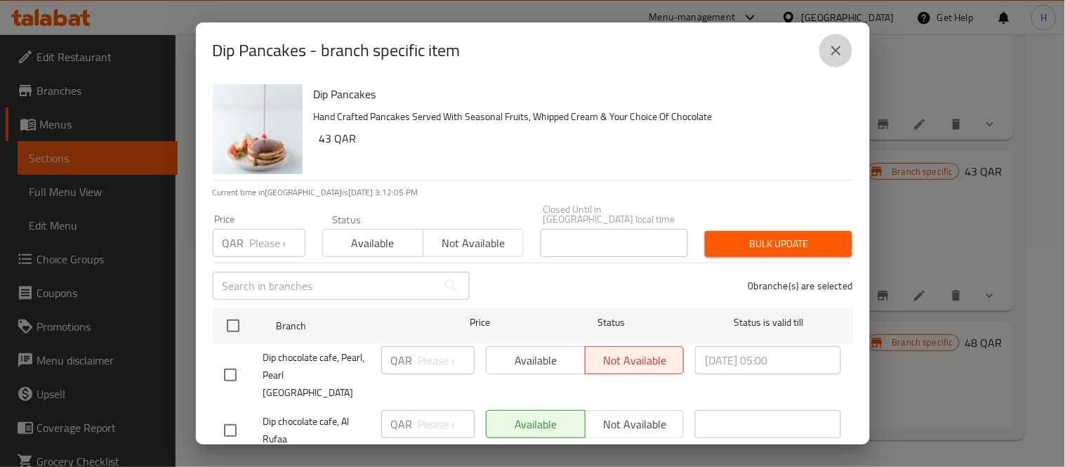
click at [845, 50] on button "close" at bounding box center [837, 51] width 34 height 34
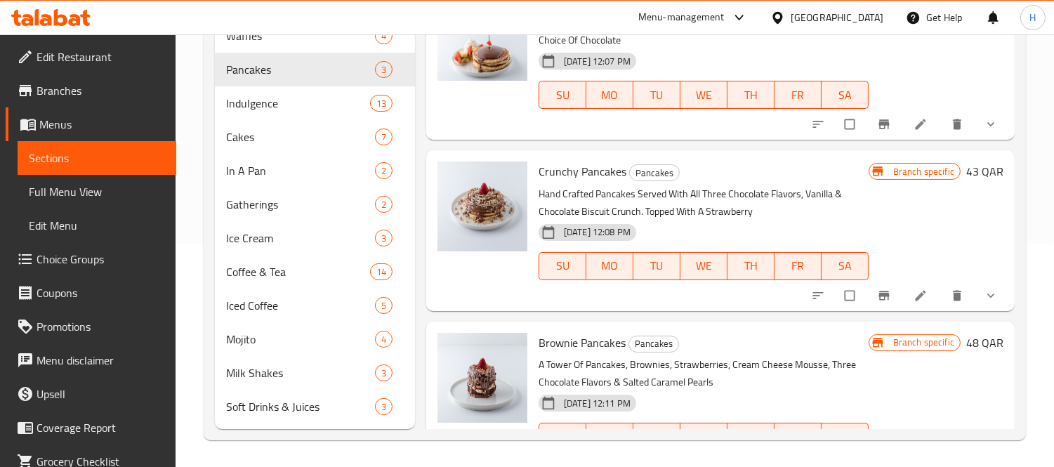
click at [838, 12] on div "[GEOGRAPHIC_DATA]" at bounding box center [827, 18] width 136 height 34
click at [861, 12] on div "[GEOGRAPHIC_DATA]" at bounding box center [837, 17] width 93 height 15
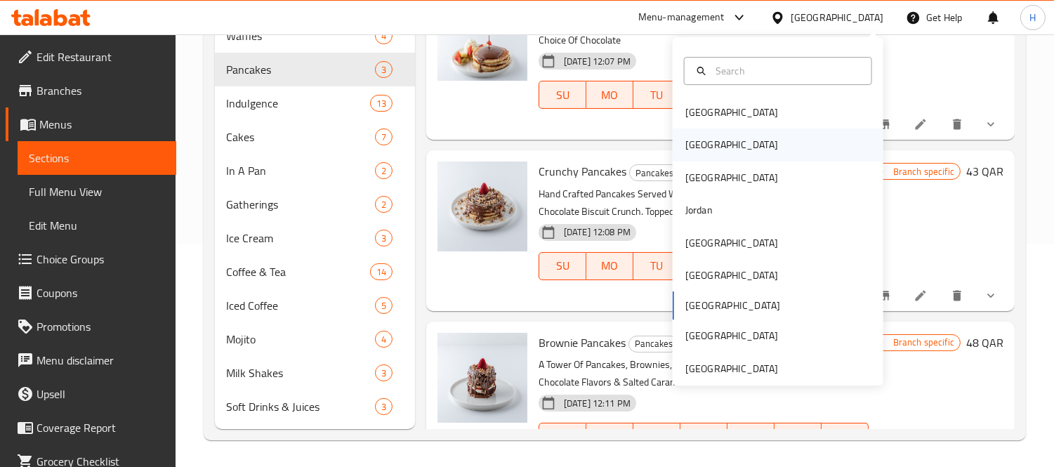
click at [724, 148] on div "[GEOGRAPHIC_DATA]" at bounding box center [778, 145] width 211 height 32
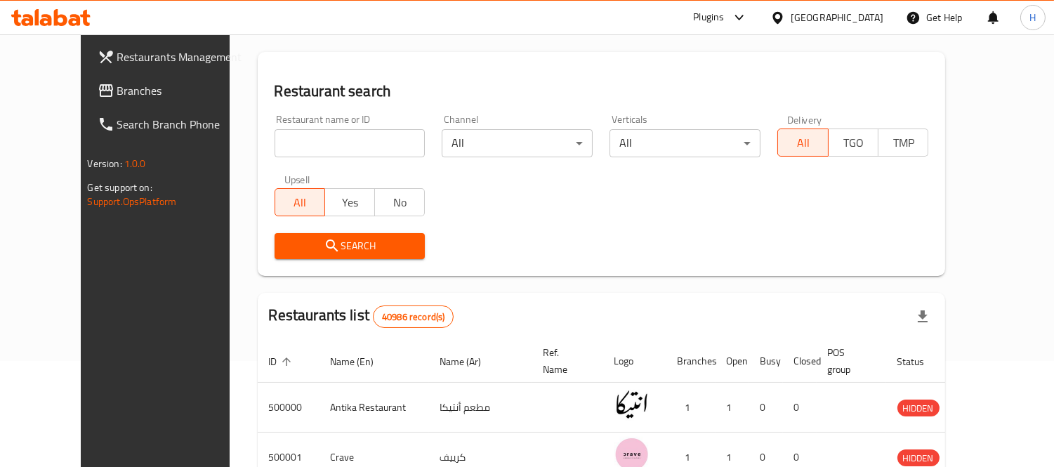
scroll to position [223, 0]
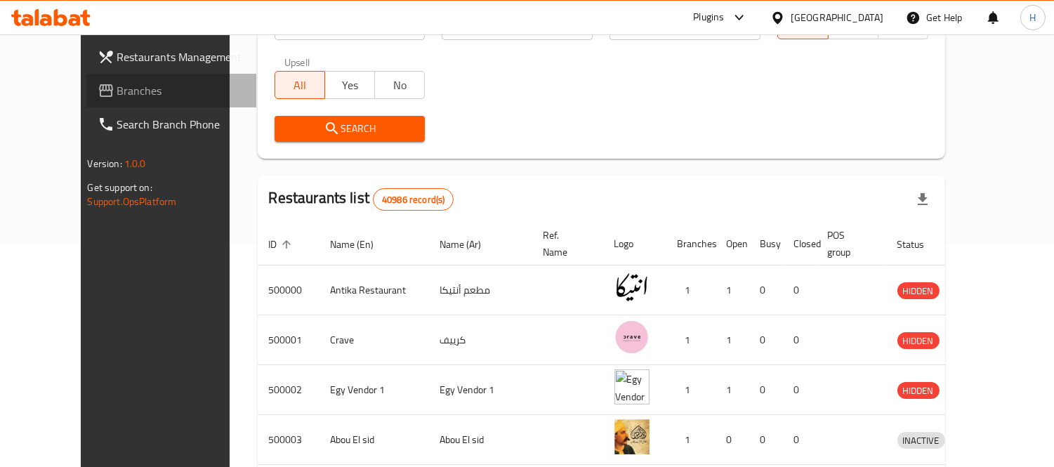
click at [117, 88] on span "Branches" at bounding box center [181, 90] width 129 height 17
